Goal: Information Seeking & Learning: Learn about a topic

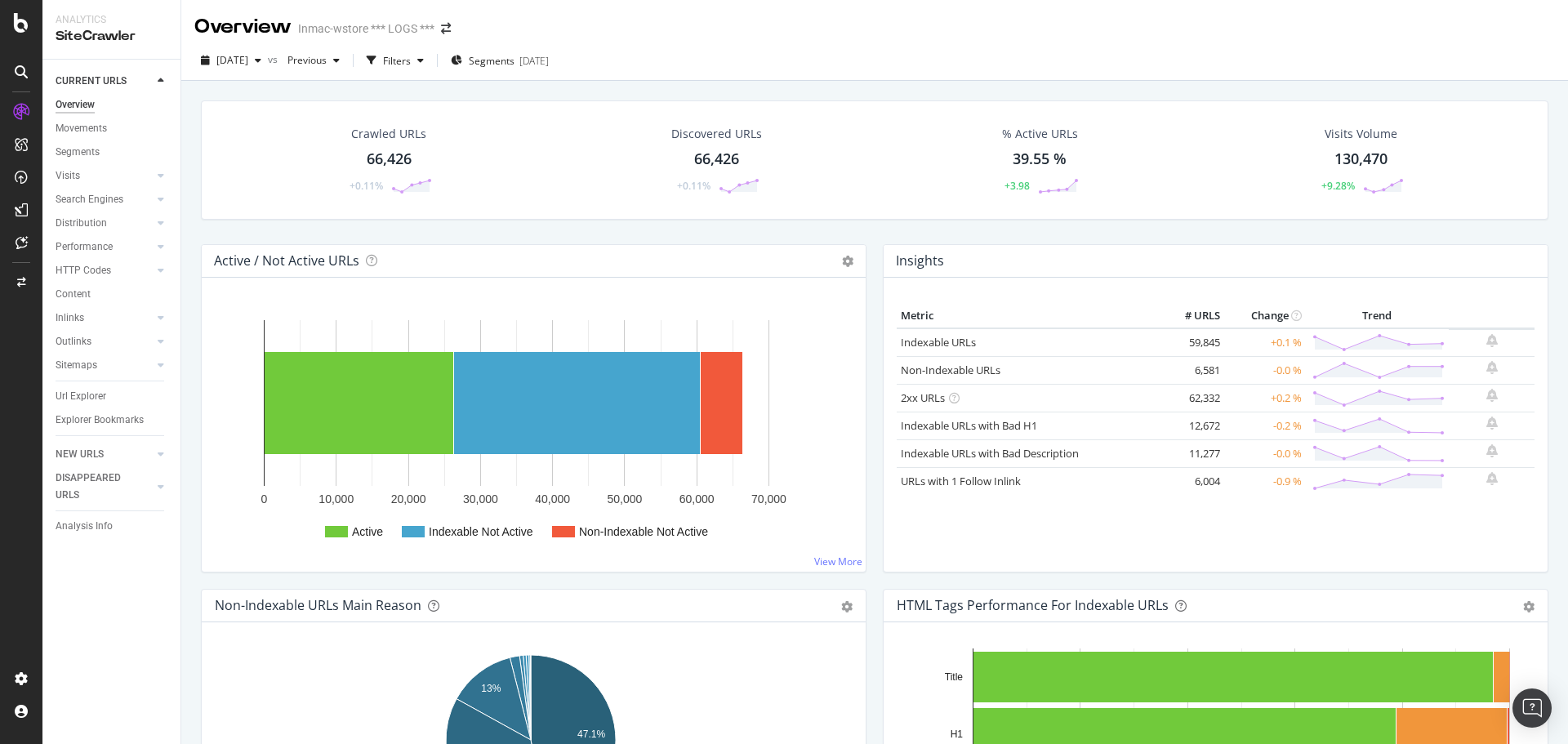
scroll to position [164, 0]
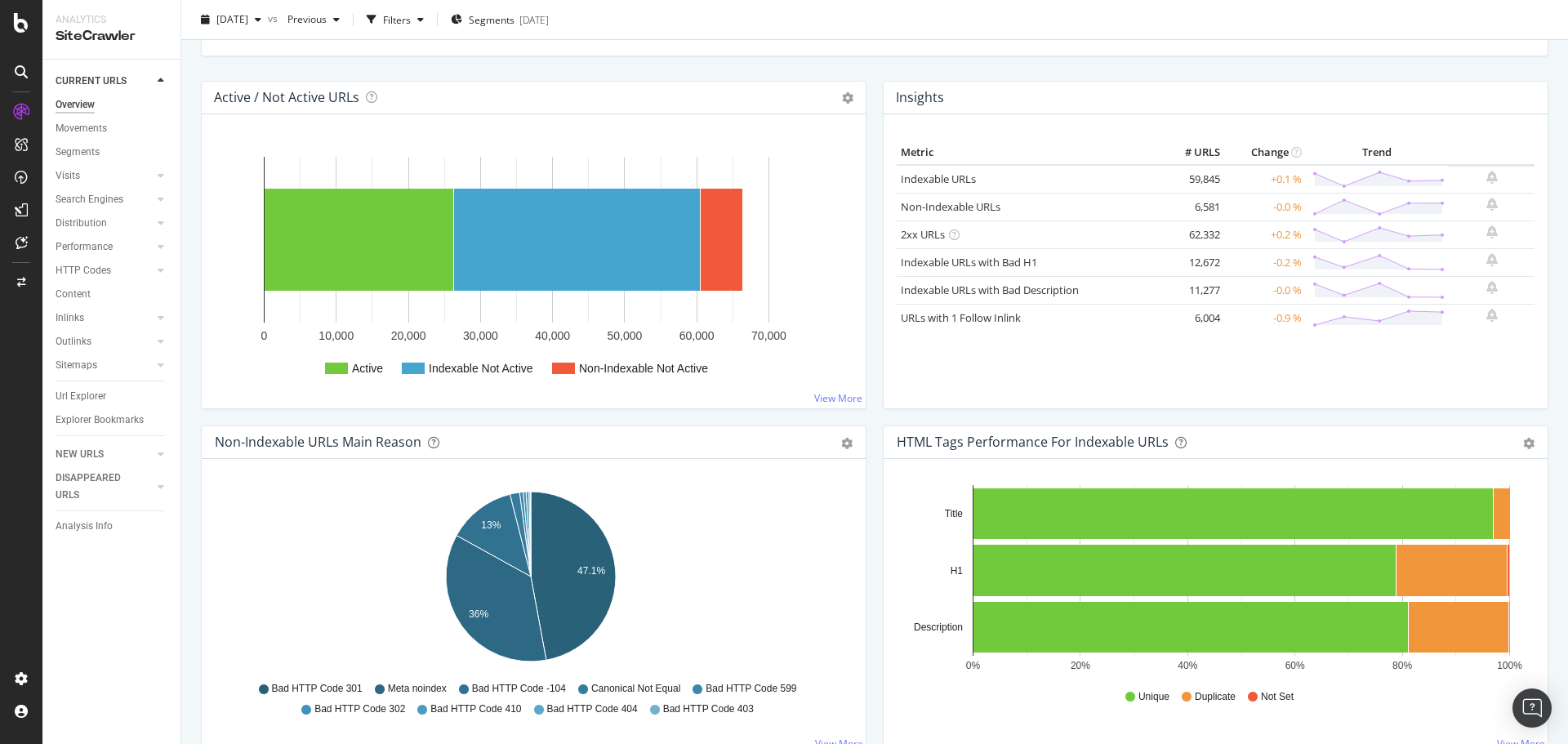
drag, startPoint x: 0, startPoint y: 0, endPoint x: 869, endPoint y: 366, distance: 942.9
click at [875, 366] on div "Insights Metric # URLS Change Trend Indexable URLs 59,845 +0.1 % Non-Indexable …" at bounding box center [1215, 253] width 682 height 345
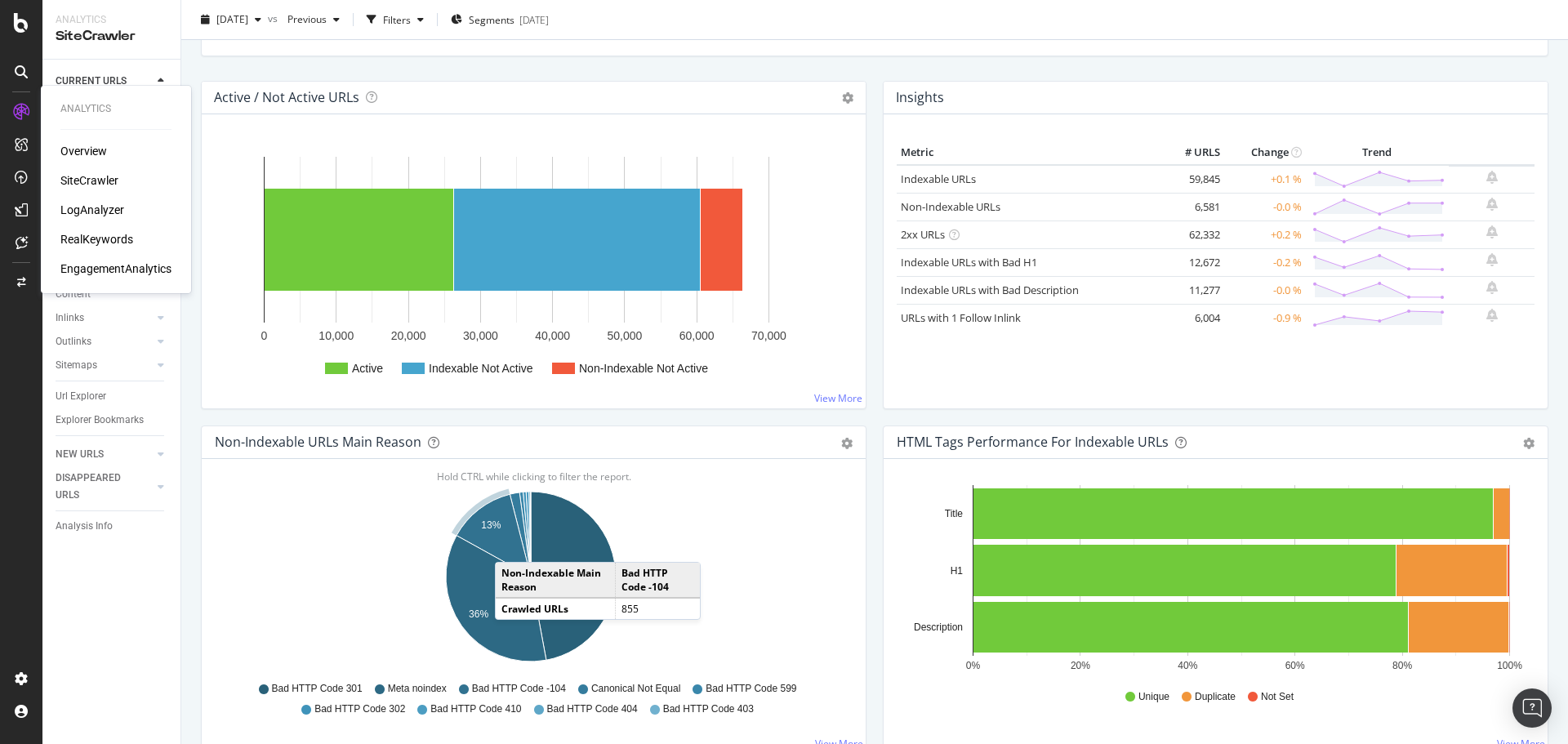
click at [100, 214] on div "LogAnalyzer" at bounding box center [92, 210] width 63 height 17
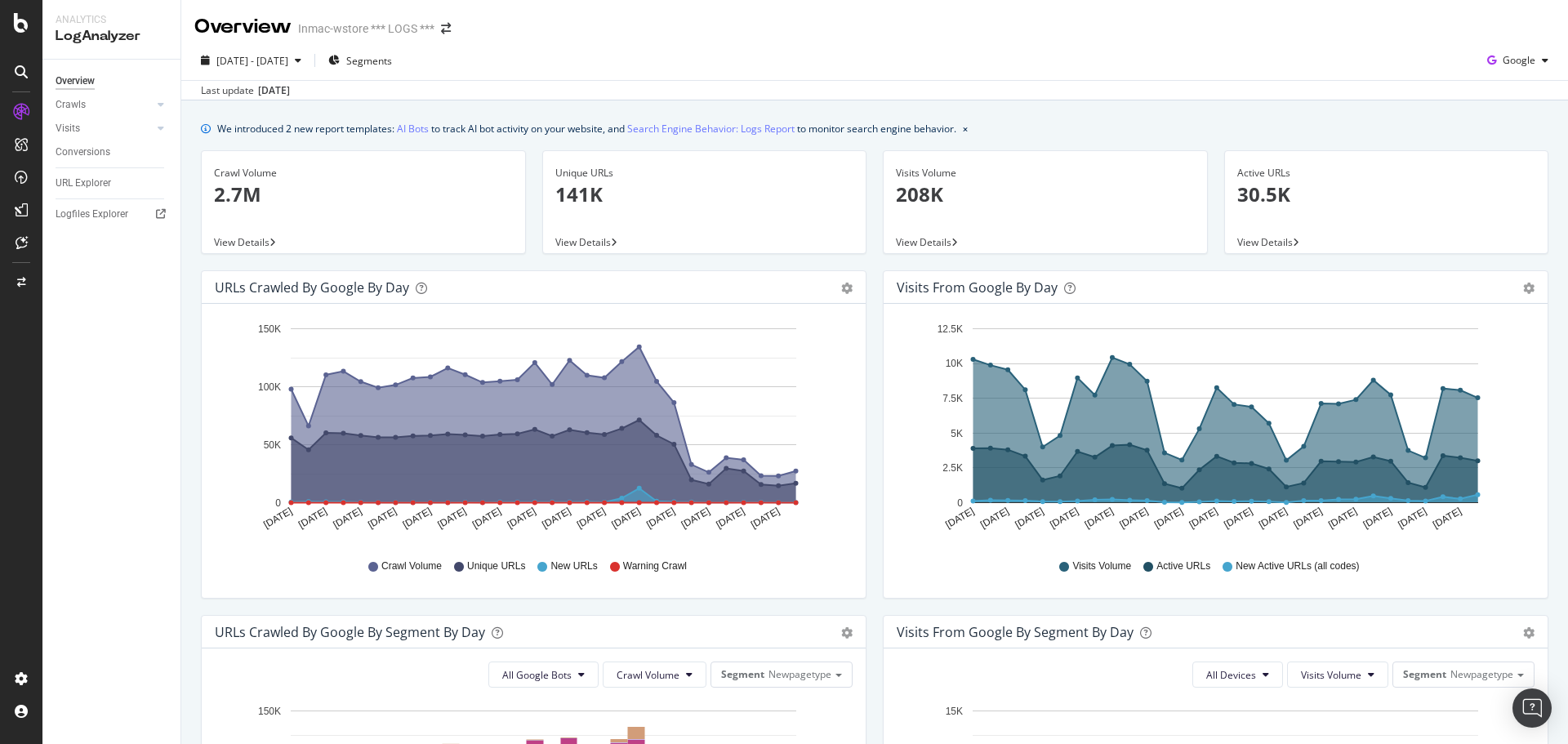
click at [875, 573] on div "Visits from Google by day Area Table Hold CTRL while clicking to filter the rep…" at bounding box center [1215, 443] width 682 height 345
click at [862, 474] on div "URLs Crawled by Google by day Area Table Hold CTRL while clicking to filter the…" at bounding box center [534, 443] width 682 height 345
click at [302, 61] on icon "button" at bounding box center [298, 60] width 7 height 10
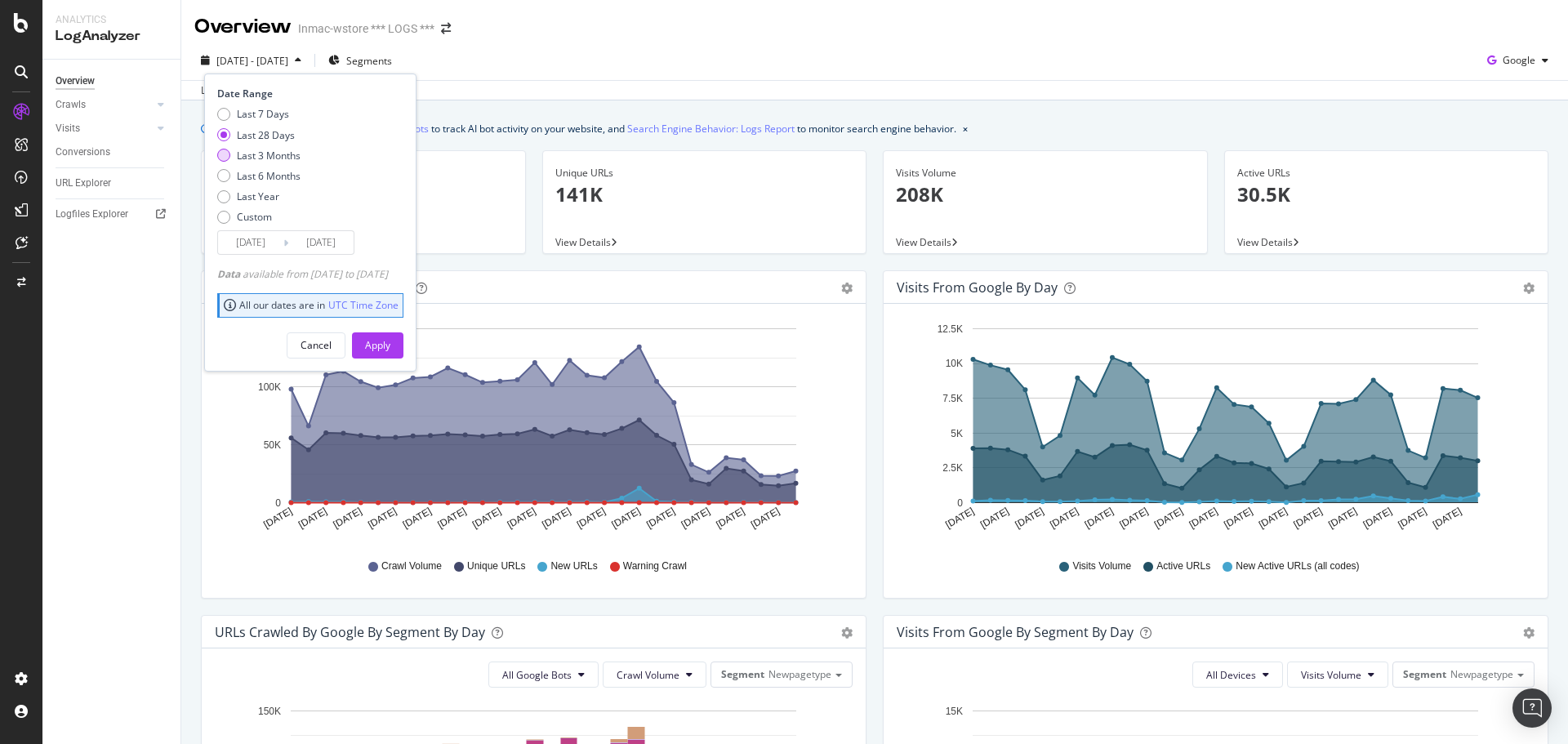
click at [256, 159] on div "Last 3 Months" at bounding box center [269, 155] width 63 height 14
type input "2025/07/02"
click at [390, 345] on div "Apply" at bounding box center [378, 345] width 25 height 14
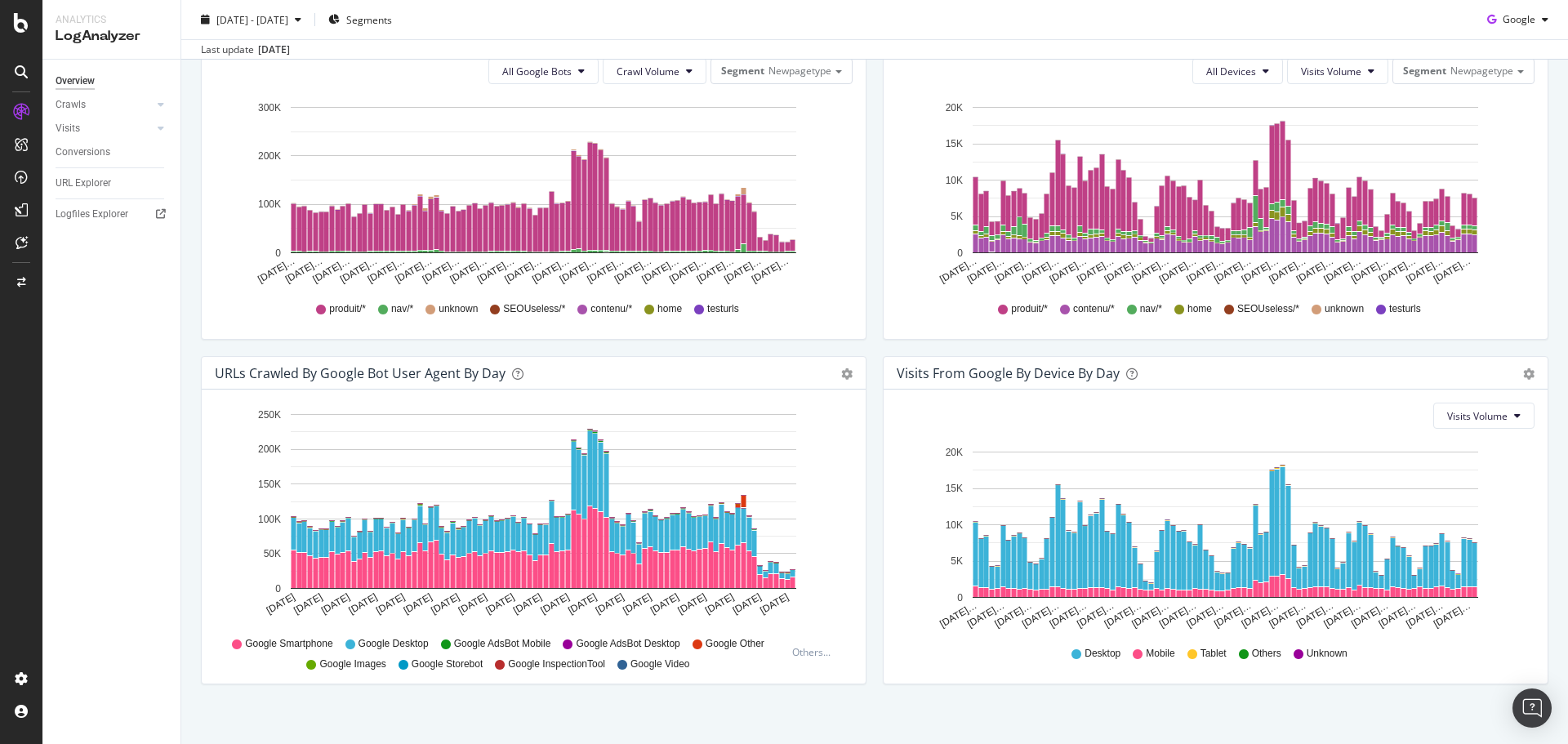
scroll to position [617, 0]
